Goal: Transaction & Acquisition: Purchase product/service

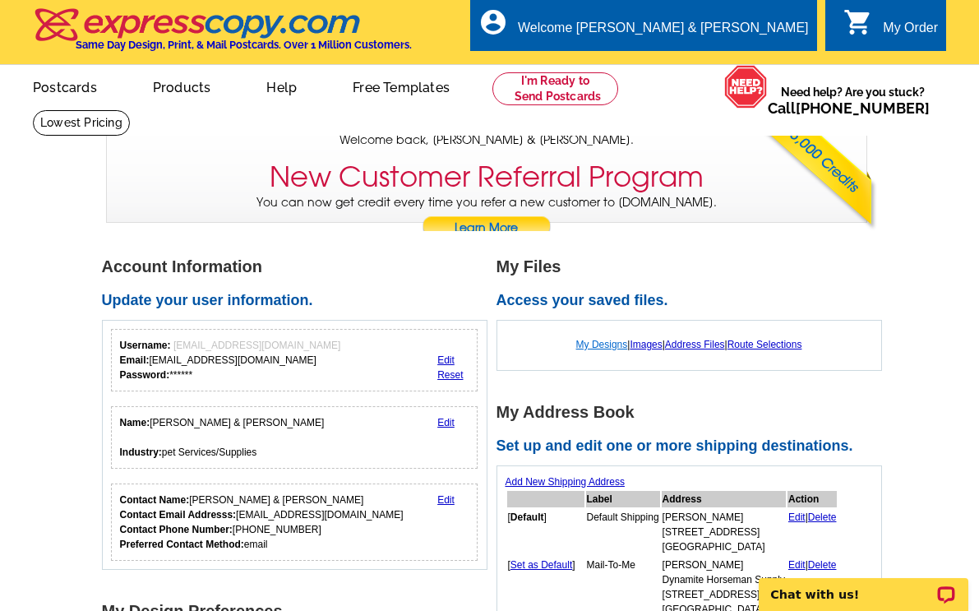
click at [602, 342] on link "My Designs" at bounding box center [603, 345] width 52 height 12
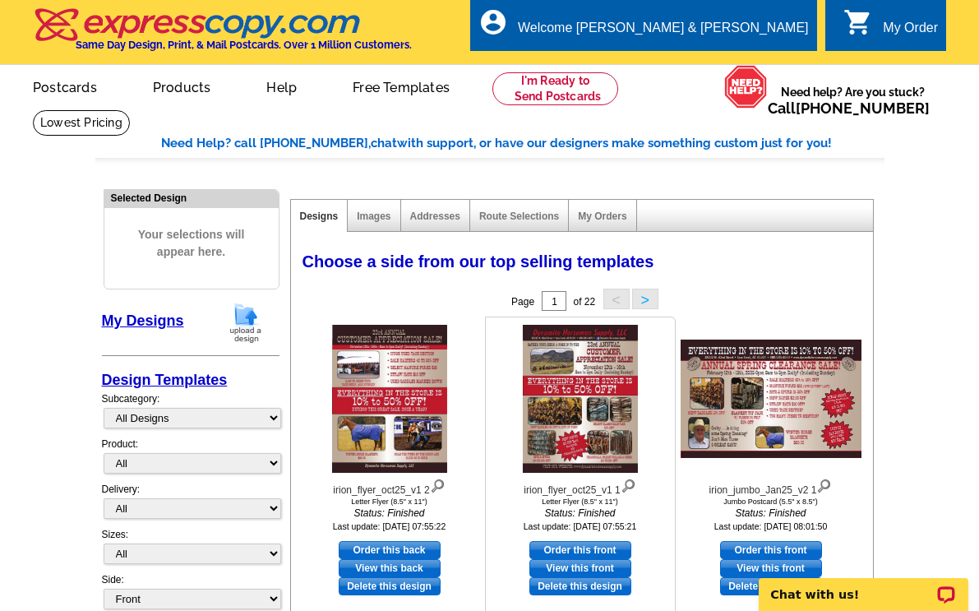
click at [566, 548] on link "Order this front" at bounding box center [581, 550] width 102 height 18
select select "6"
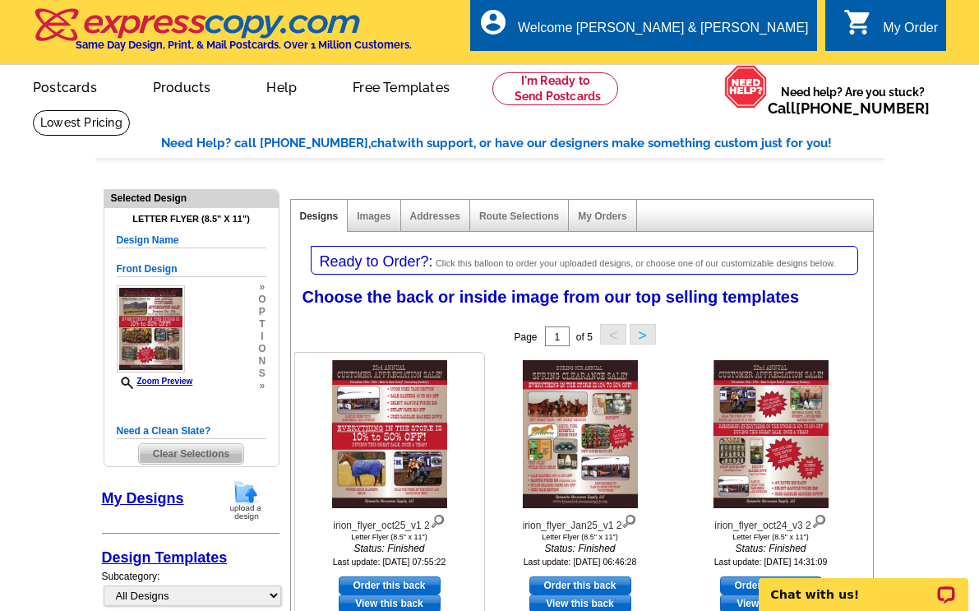
click at [373, 581] on link "Order this back" at bounding box center [390, 586] width 102 height 18
select select "front"
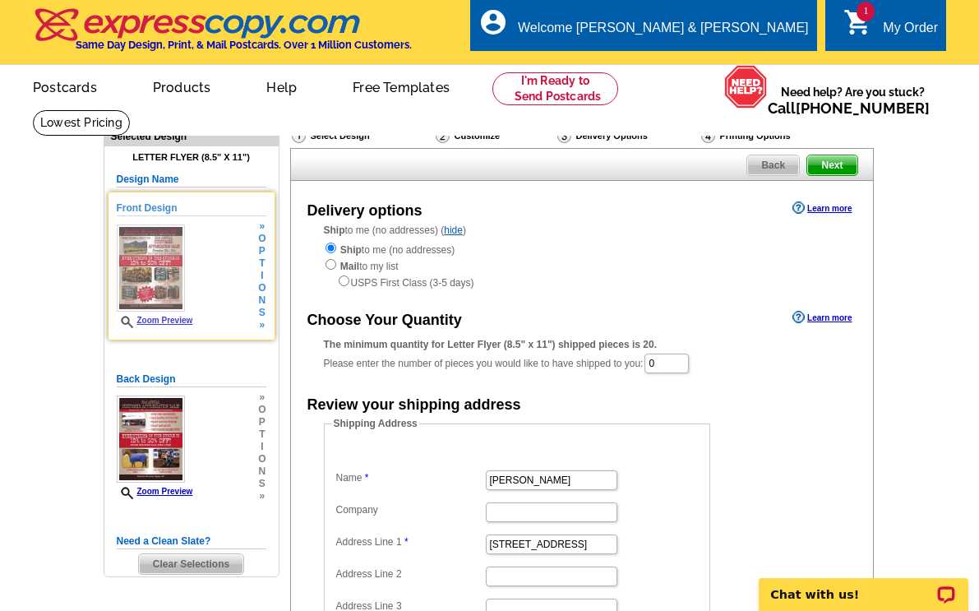
click at [159, 318] on link "Zoom Preview" at bounding box center [155, 320] width 76 height 9
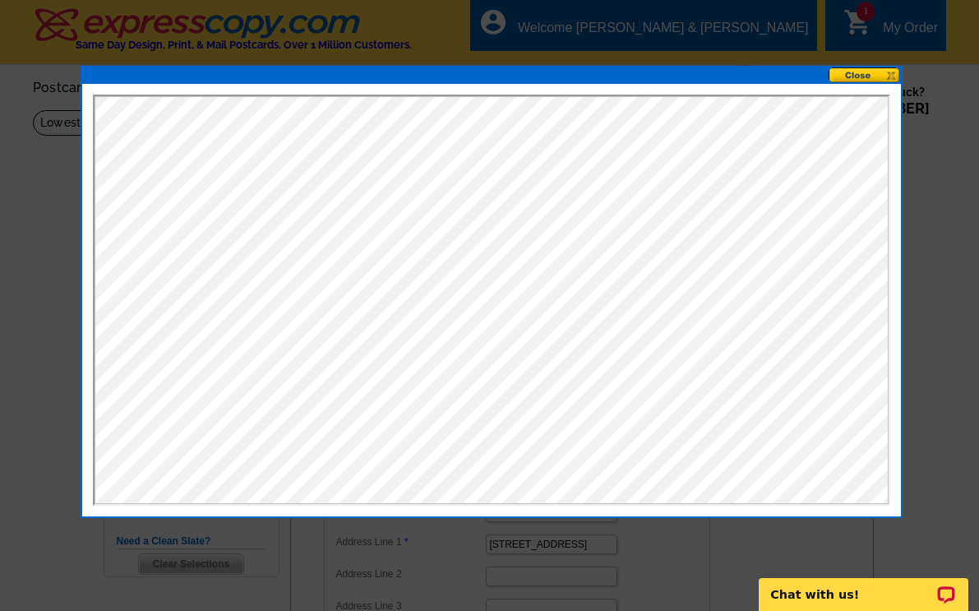
click at [867, 71] on button at bounding box center [865, 75] width 72 height 16
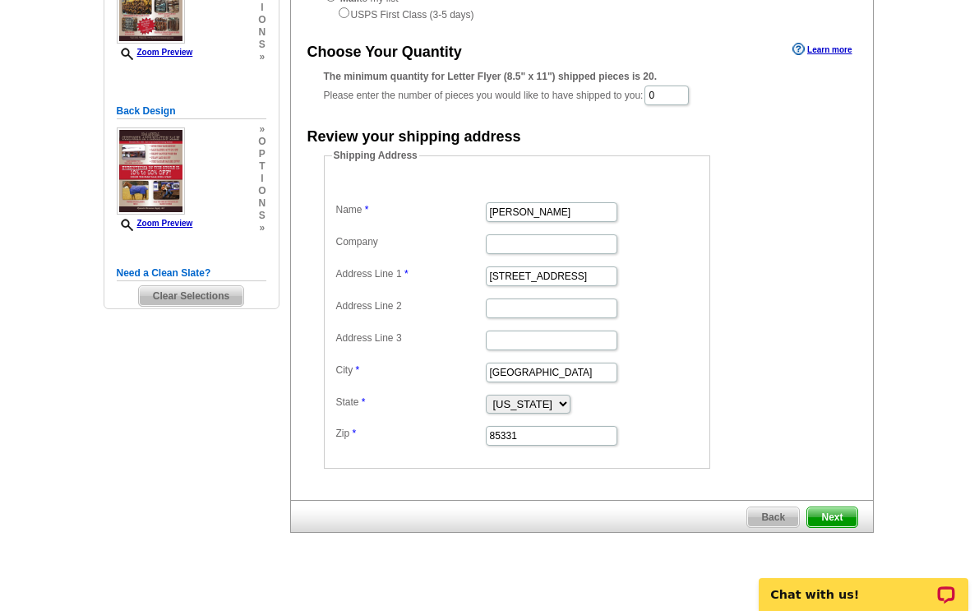
scroll to position [273, 0]
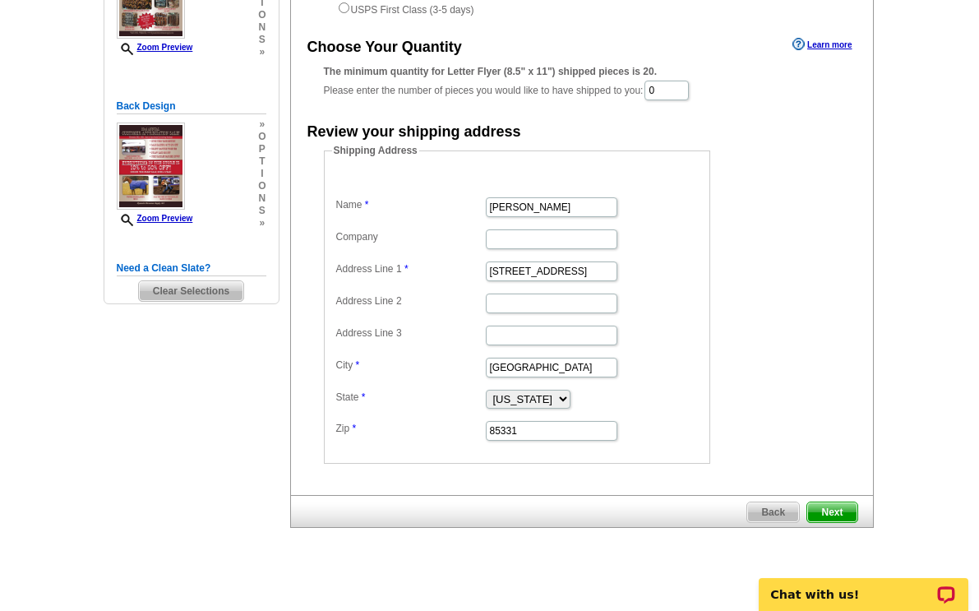
click at [839, 511] on span "Next" at bounding box center [832, 512] width 49 height 20
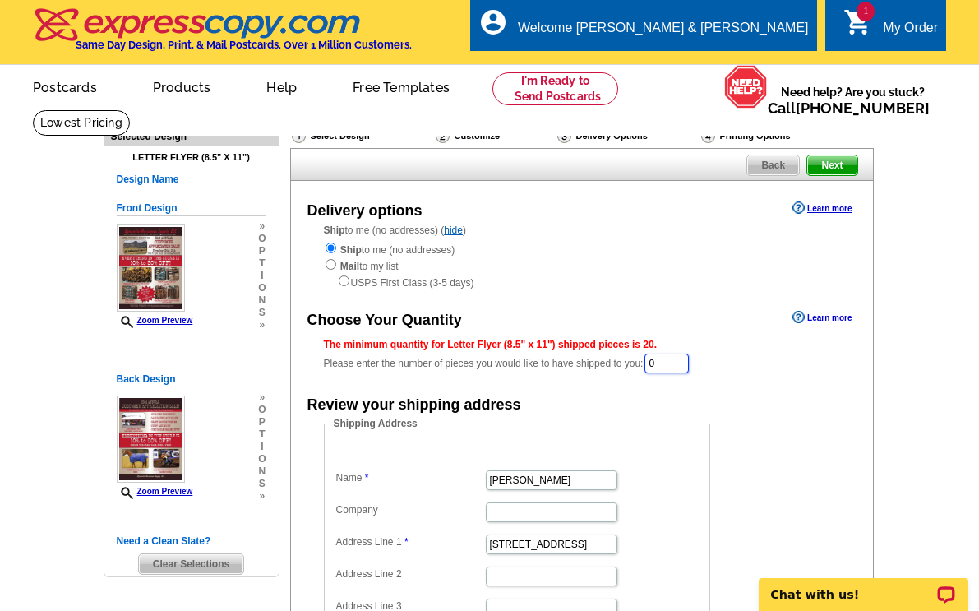
click at [674, 364] on input "0" at bounding box center [667, 364] width 44 height 20
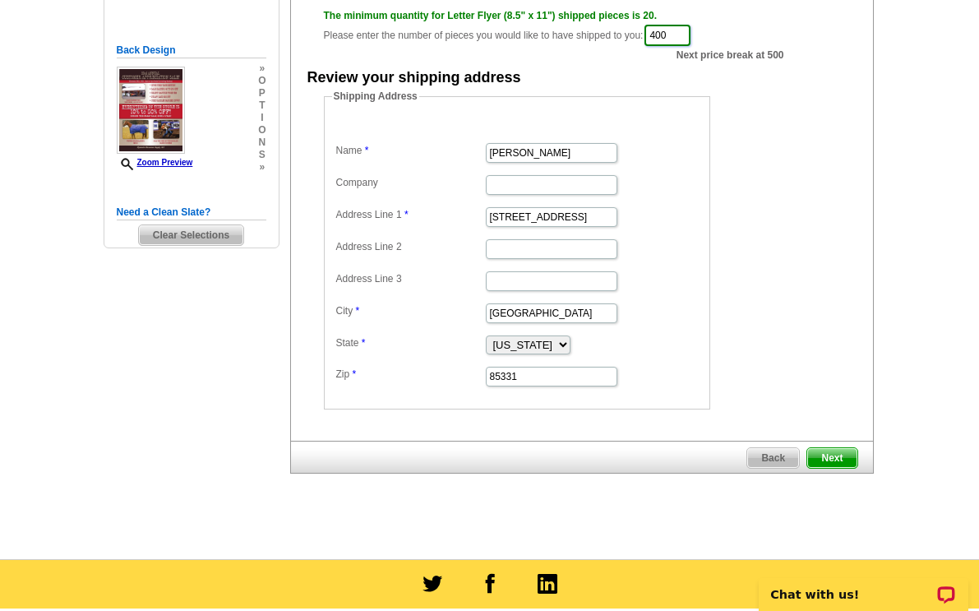
scroll to position [331, 0]
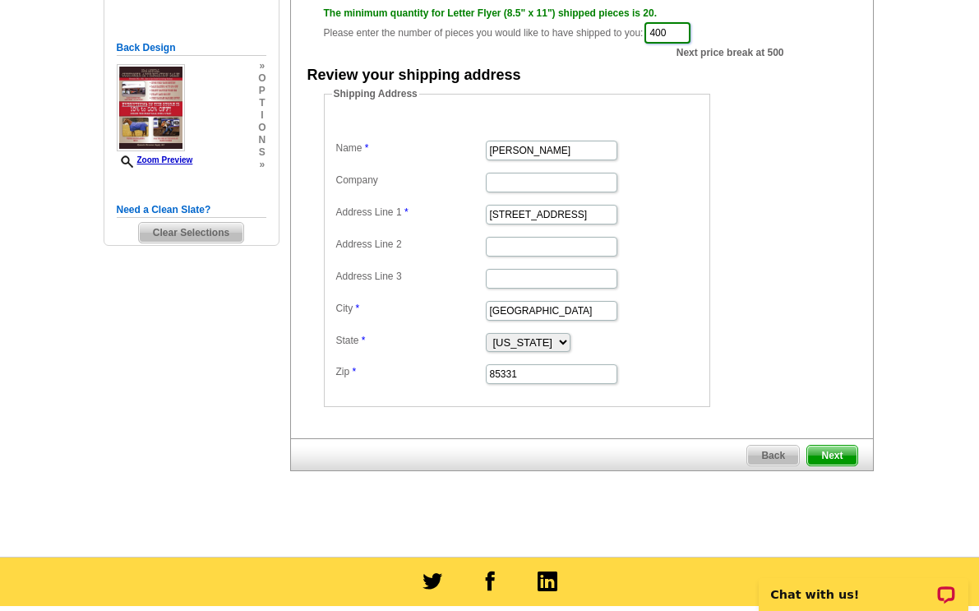
type input "400"
click at [823, 454] on span "Next" at bounding box center [832, 456] width 49 height 20
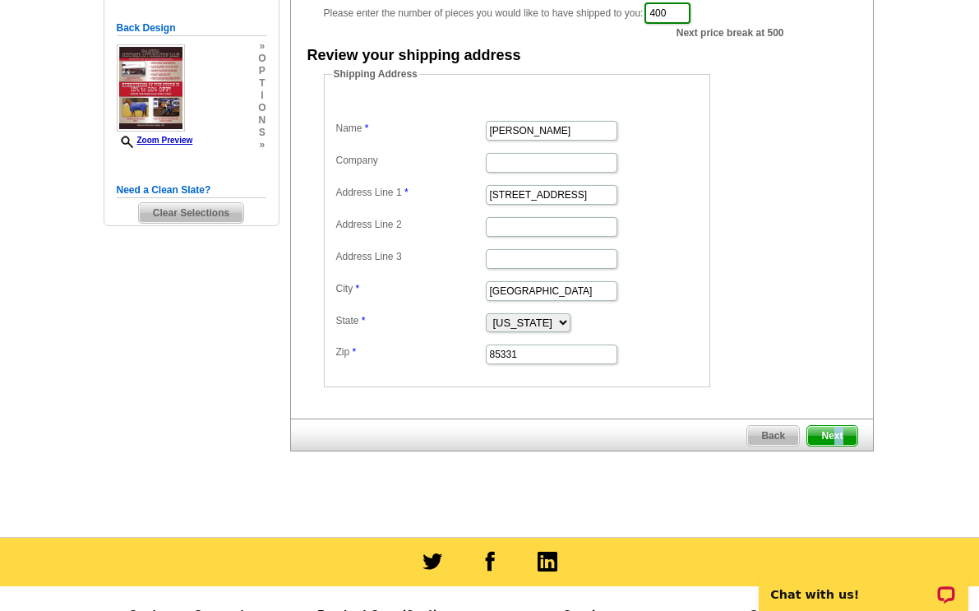
click at [836, 455] on div "Select Design Customize Delivery Options Printing Options Back Next Delivery op…" at bounding box center [581, 118] width 590 height 704
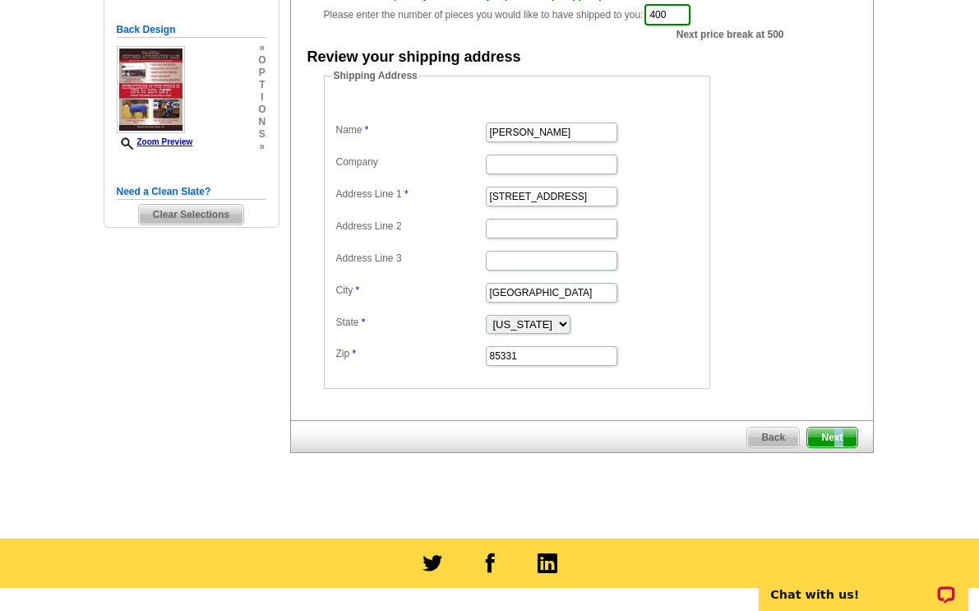
scroll to position [343, 0]
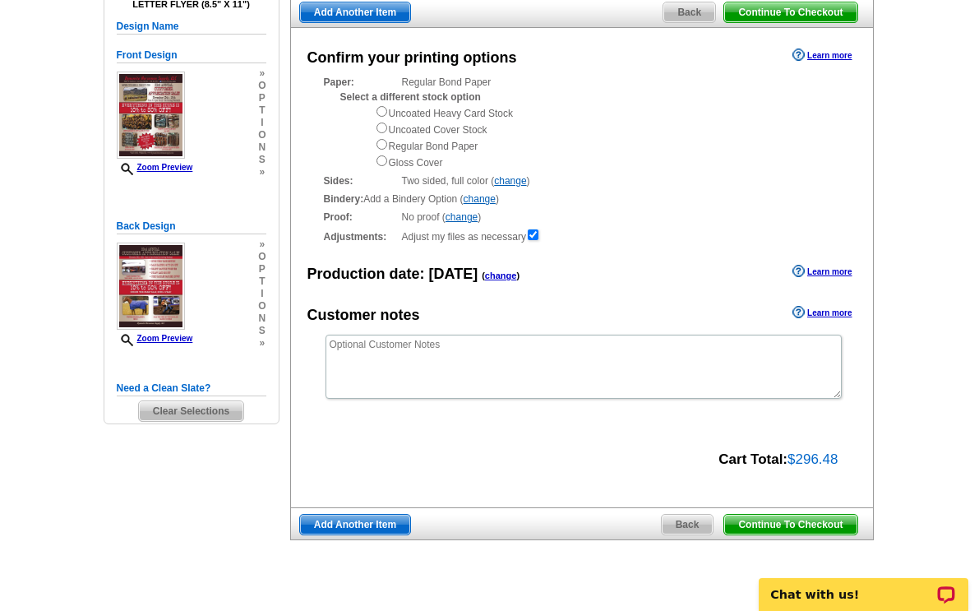
scroll to position [158, 0]
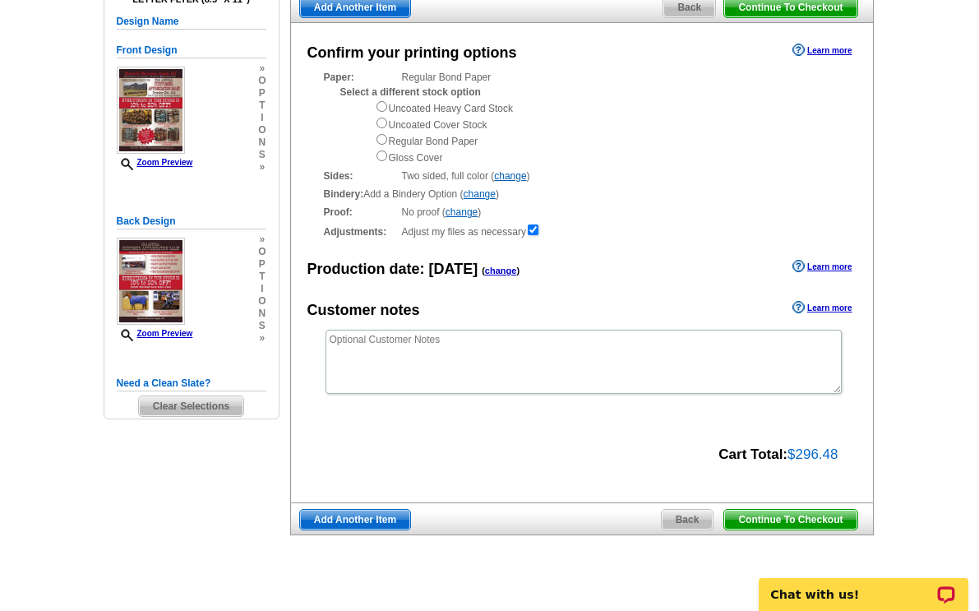
click at [758, 517] on span "Continue To Checkout" at bounding box center [791, 520] width 132 height 20
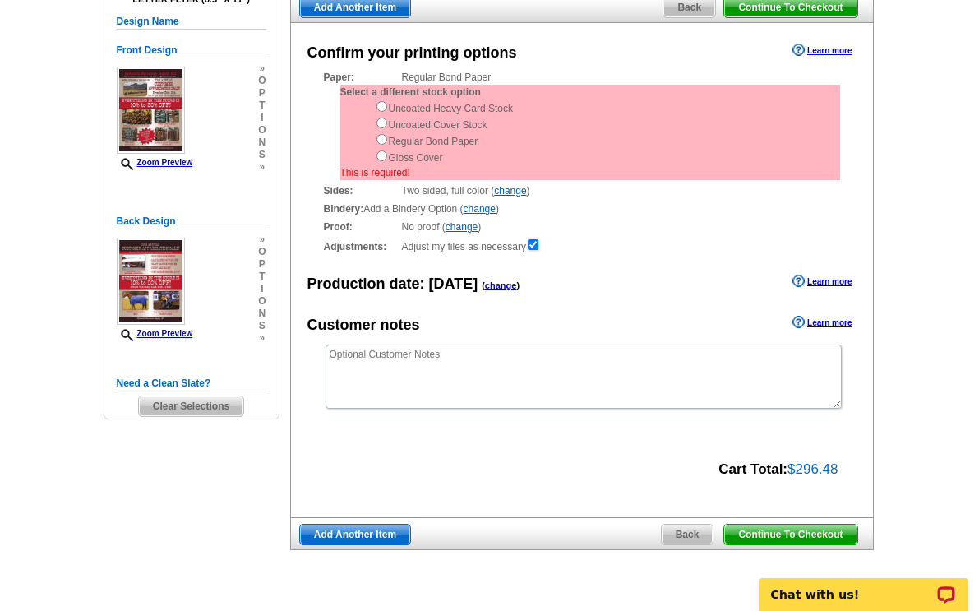
click at [606, 250] on div "Adjustments: Adjust my files as necessary" at bounding box center [582, 246] width 516 height 16
click at [382, 139] on input "radio" at bounding box center [382, 139] width 11 height 11
radio input "true"
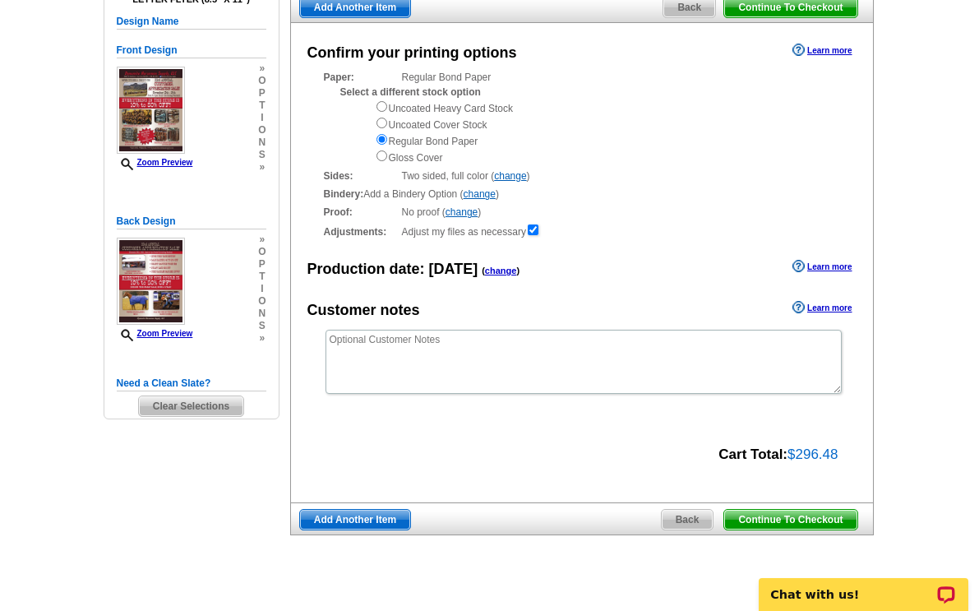
click at [775, 513] on span "Continue To Checkout" at bounding box center [791, 520] width 132 height 20
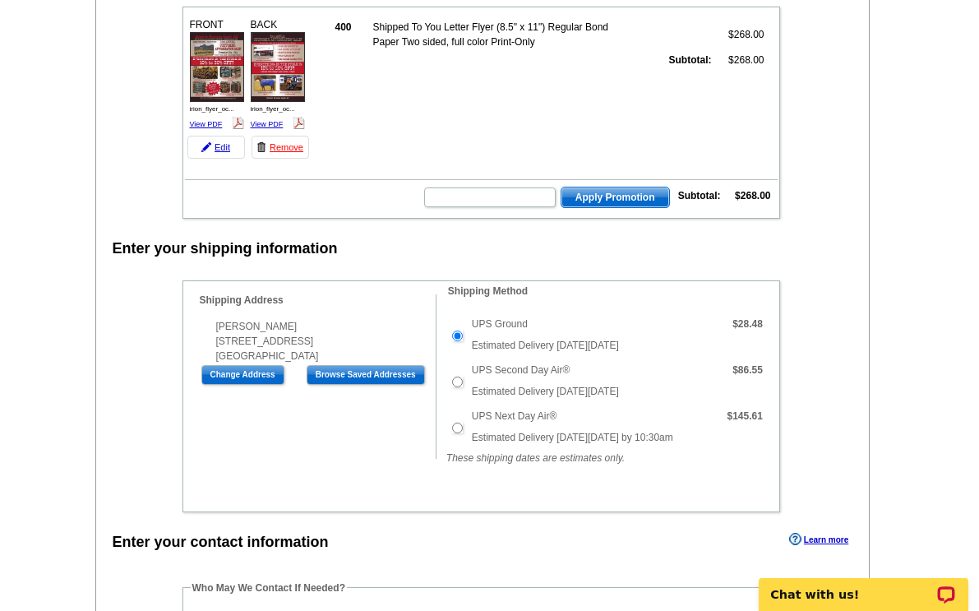
scroll to position [215, 0]
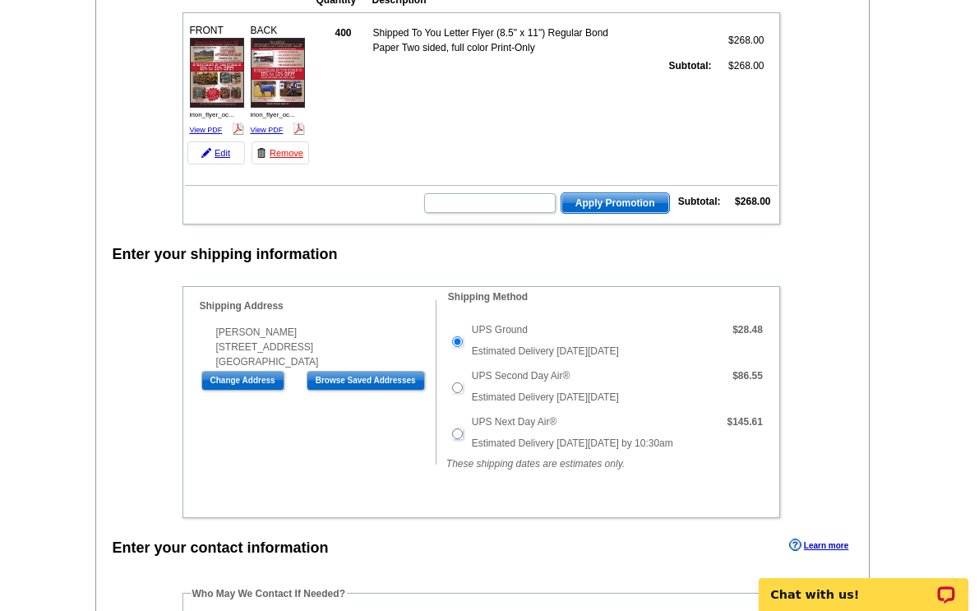
click at [456, 431] on input "UPS Next Day Air®" at bounding box center [457, 433] width 11 height 11
radio input "true"
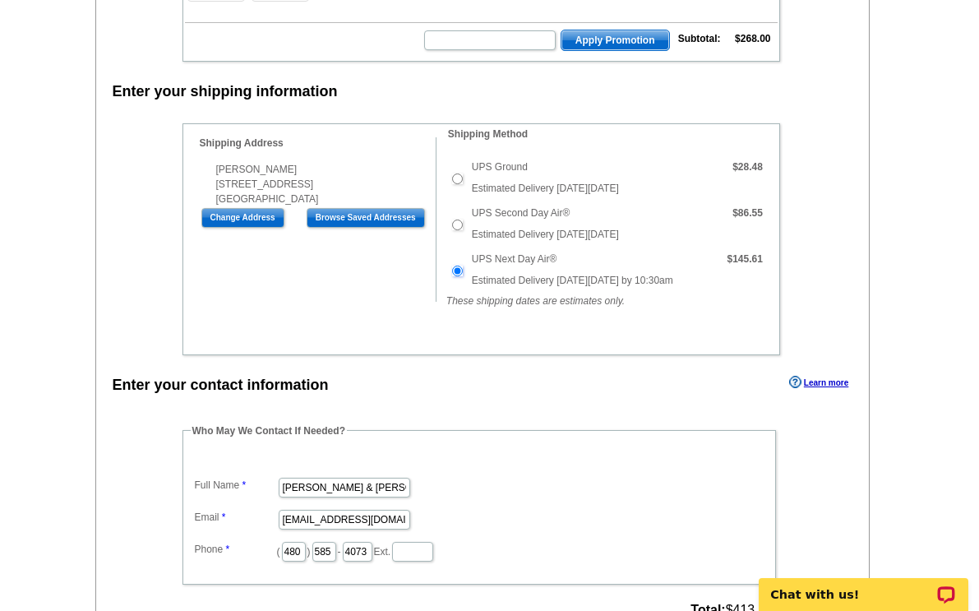
scroll to position [394, 0]
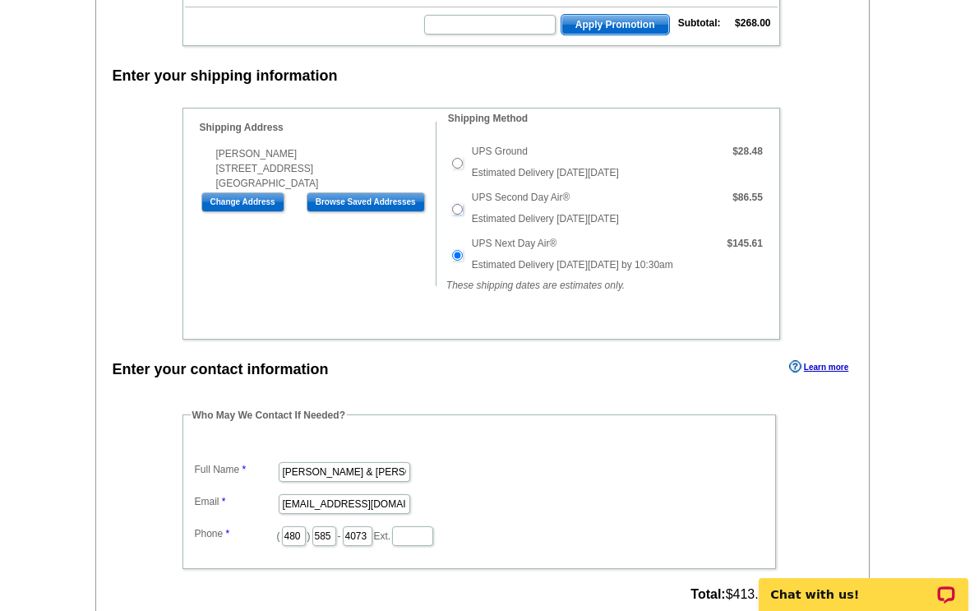
click at [453, 206] on input "UPS Second Day Air®" at bounding box center [457, 209] width 11 height 11
radio input "true"
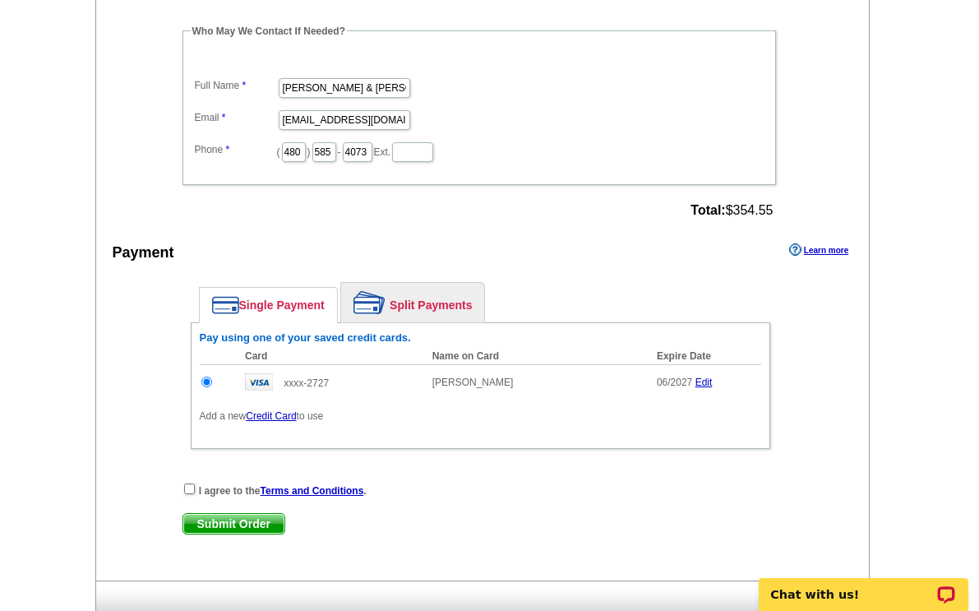
scroll to position [793, 0]
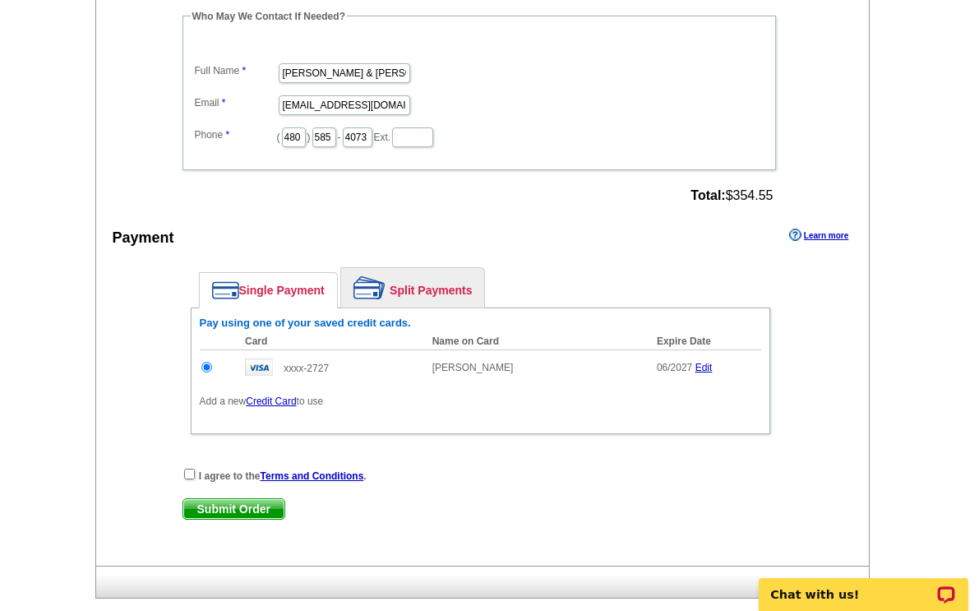
click at [706, 364] on link "Edit" at bounding box center [704, 368] width 17 height 12
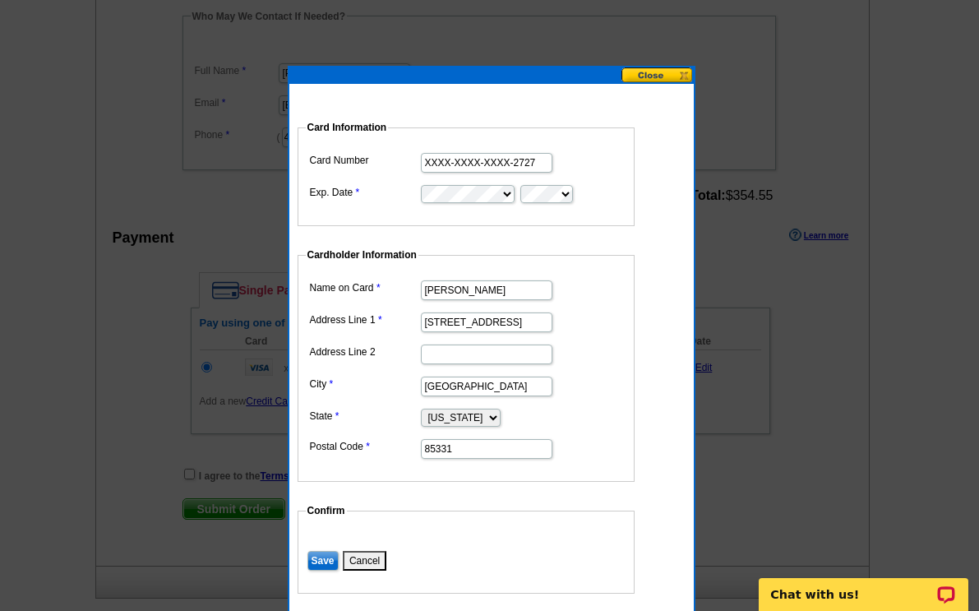
scroll to position [0, 8]
drag, startPoint x: 424, startPoint y: 161, endPoint x: 535, endPoint y: 166, distance: 111.1
click at [535, 166] on dd "XXXX-XXXX-XXXX-2727" at bounding box center [466, 161] width 321 height 25
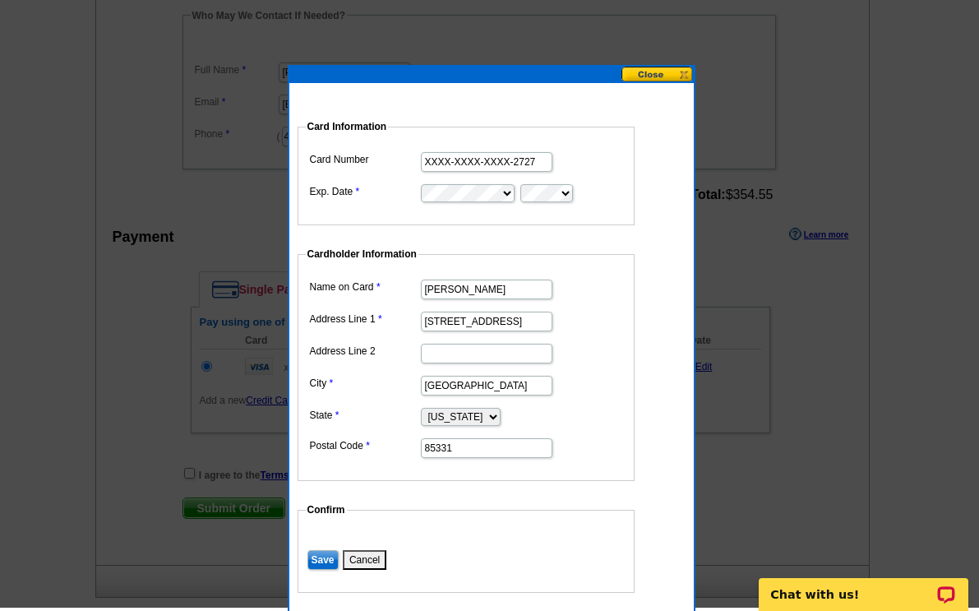
scroll to position [790, 0]
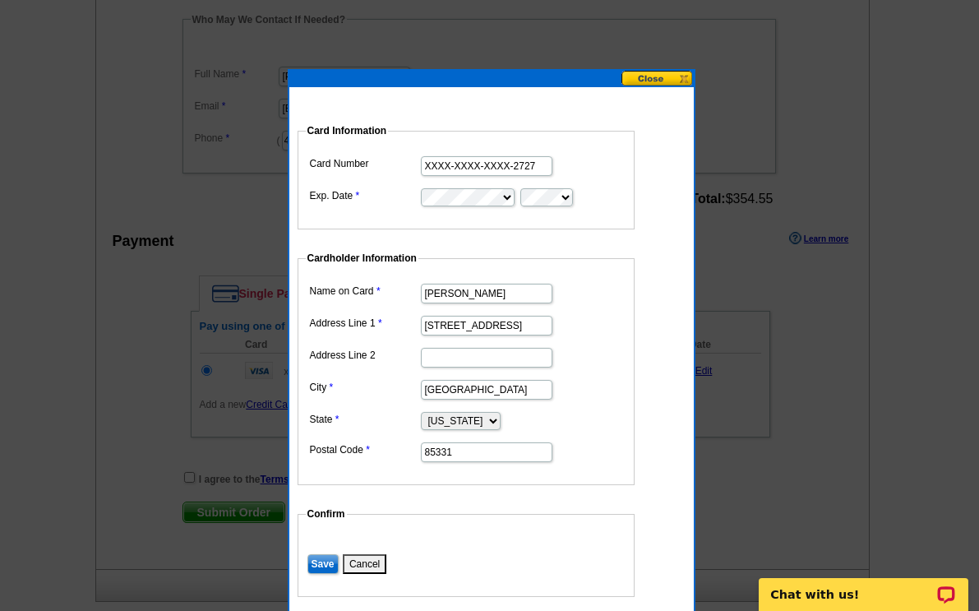
click at [528, 164] on input "XXXX-XXXX-XXXX-2727" at bounding box center [487, 166] width 132 height 20
drag, startPoint x: 528, startPoint y: 164, endPoint x: 414, endPoint y: 164, distance: 113.5
click at [414, 164] on dl "Card Number XXXX-XXXX-XXXX-2727 Exp. Date" at bounding box center [466, 180] width 321 height 56
click at [647, 78] on button at bounding box center [658, 79] width 72 height 16
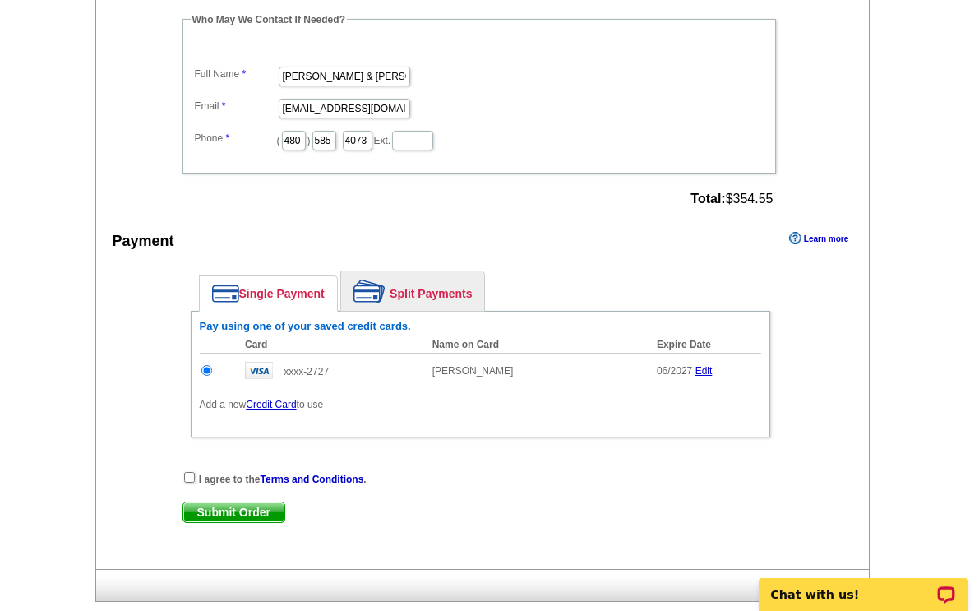
click at [202, 368] on input "radio" at bounding box center [206, 370] width 11 height 11
click at [283, 404] on link "Credit Card" at bounding box center [271, 405] width 50 height 12
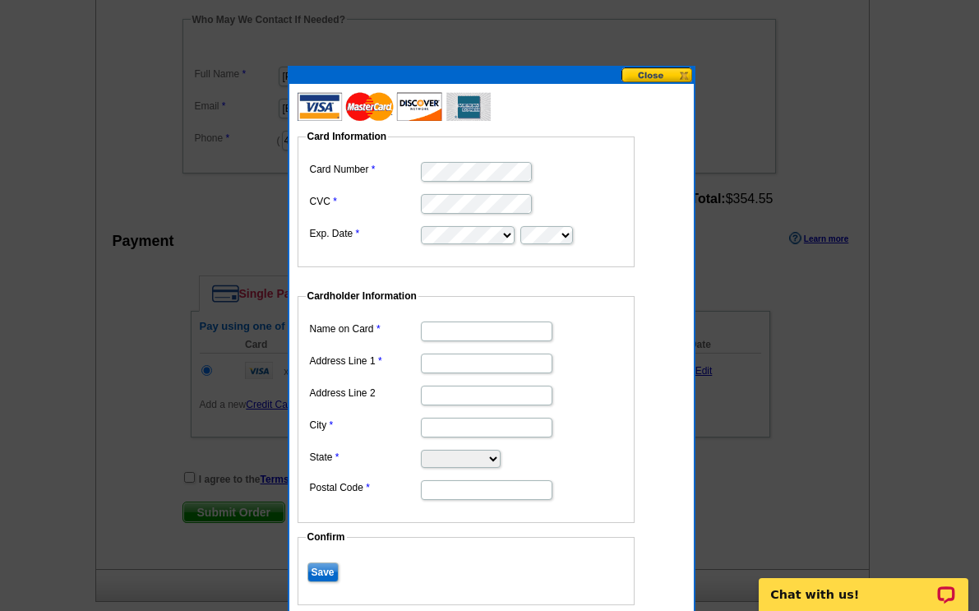
click at [458, 331] on input "Name on Card" at bounding box center [487, 332] width 132 height 20
type input "[PERSON_NAME]"
click at [447, 364] on input "Address Line 1" at bounding box center [487, 364] width 132 height 20
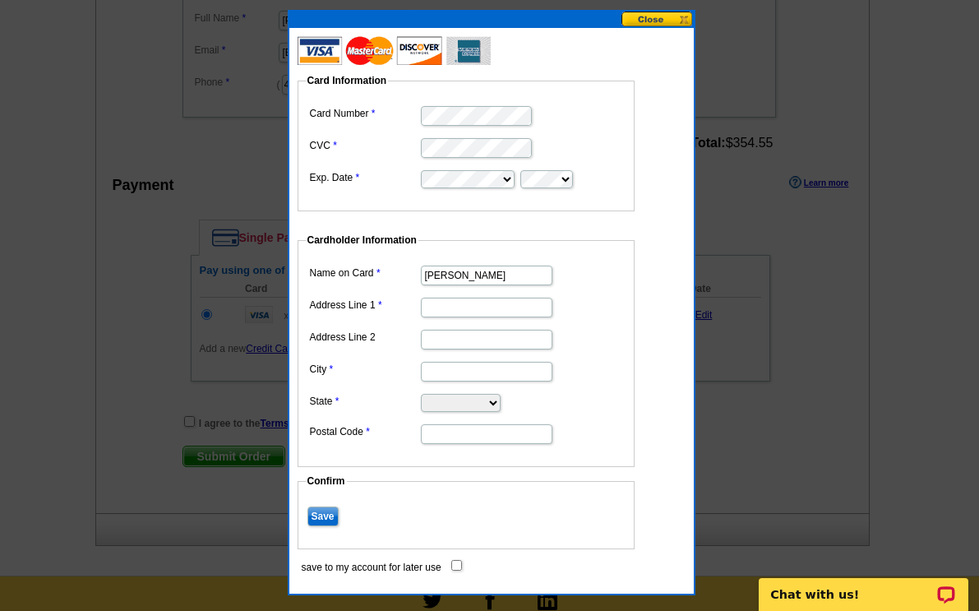
scroll to position [847, 0]
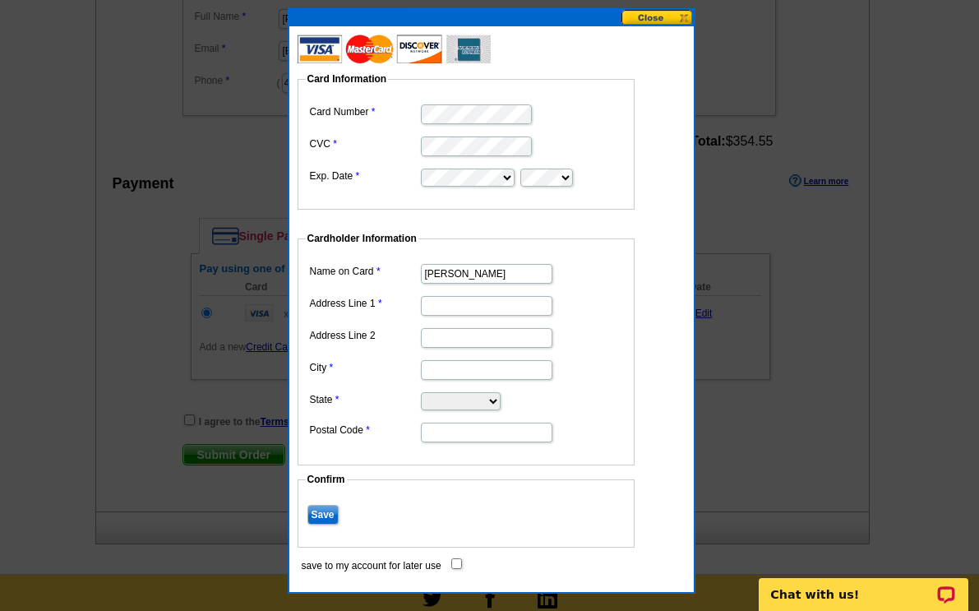
click at [443, 301] on input "Address Line 1" at bounding box center [487, 306] width 132 height 20
type input "[STREET_ADDRESS]"
type input "Cave Creek"
select select "AZ"
type input "85331"
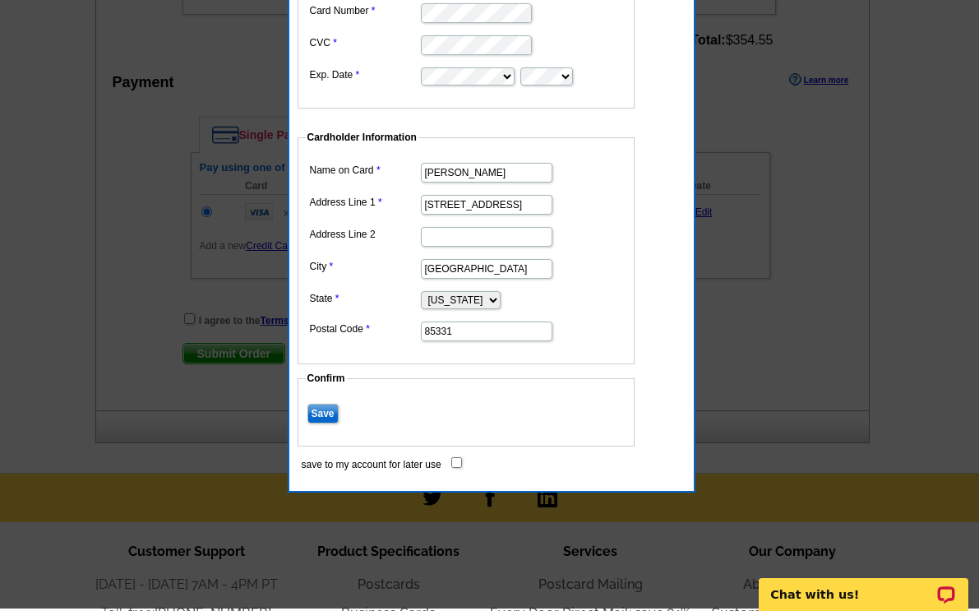
scroll to position [946, 0]
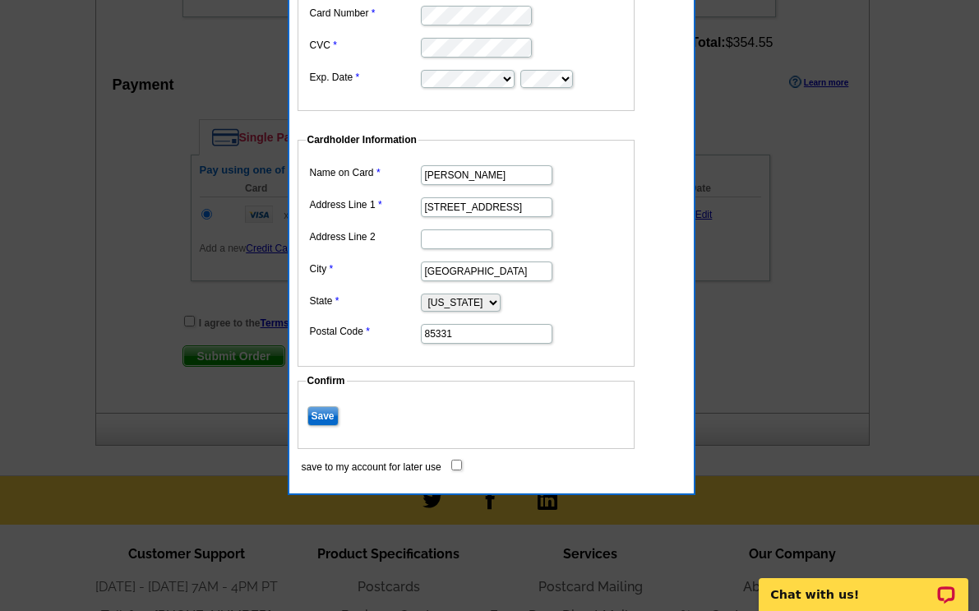
click at [328, 415] on input "Save" at bounding box center [323, 416] width 31 height 20
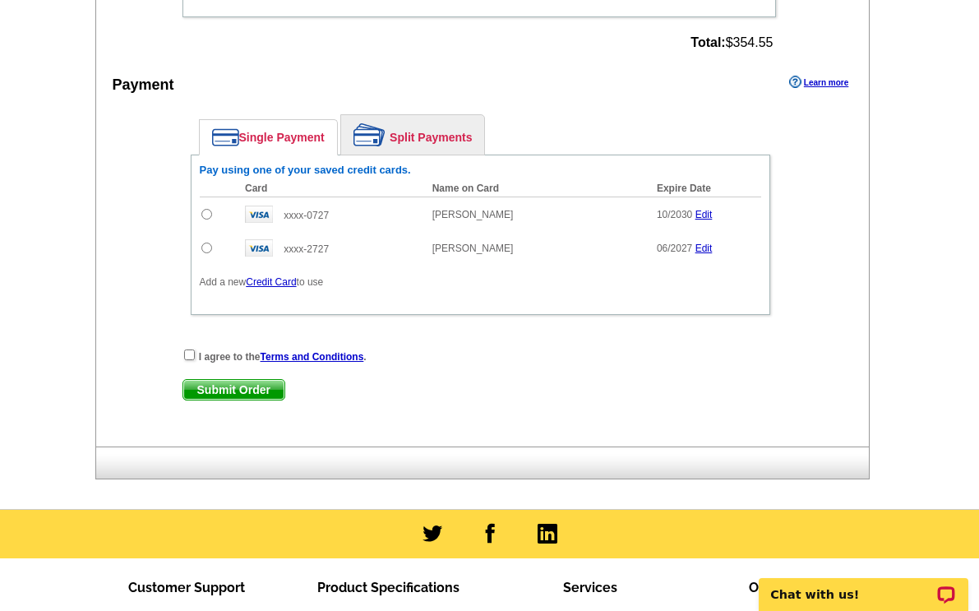
click at [206, 211] on input "radio" at bounding box center [206, 214] width 11 height 11
radio input "true"
click at [188, 356] on input "checkbox" at bounding box center [189, 355] width 11 height 11
checkbox input "true"
click at [215, 389] on span "Submit Order" at bounding box center [233, 390] width 101 height 20
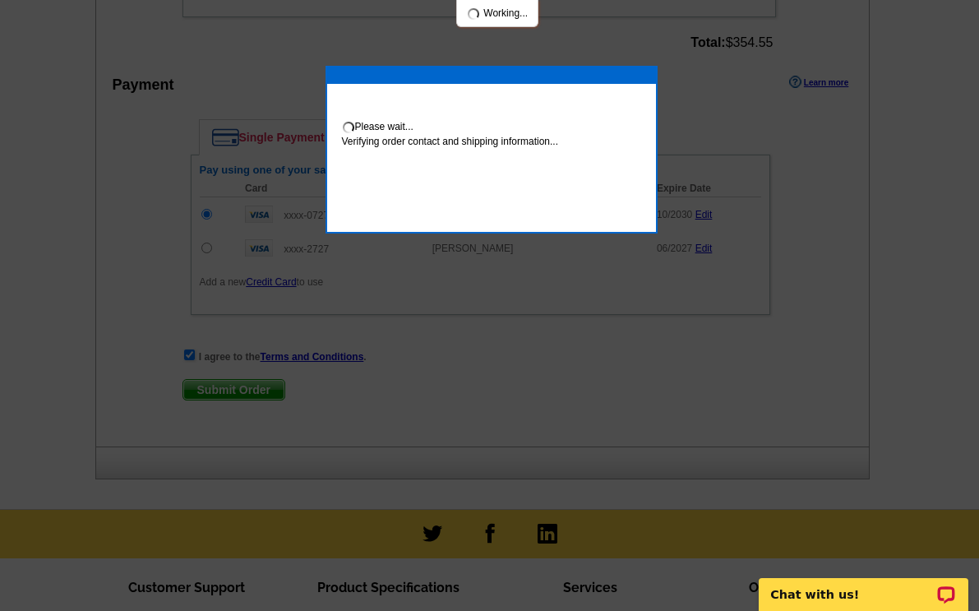
scroll to position [939, 0]
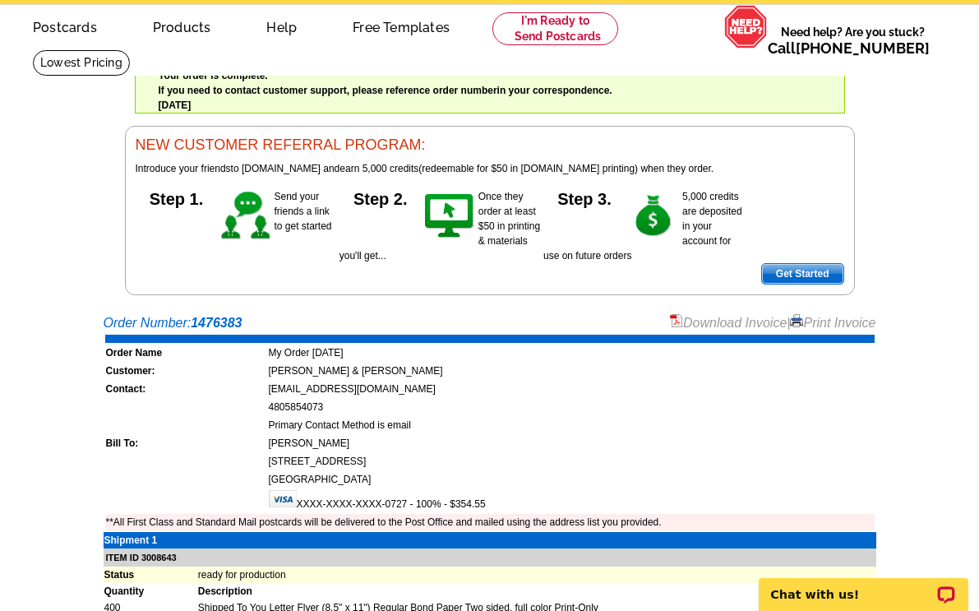
scroll to position [62, 0]
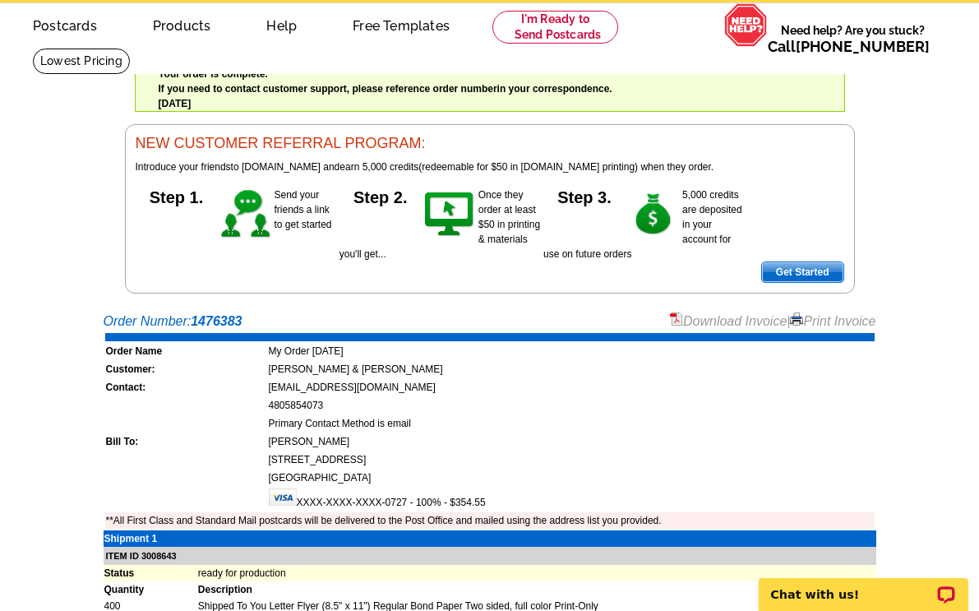
click at [822, 317] on link "Print Invoice" at bounding box center [833, 321] width 86 height 14
